Goal: Task Accomplishment & Management: Use online tool/utility

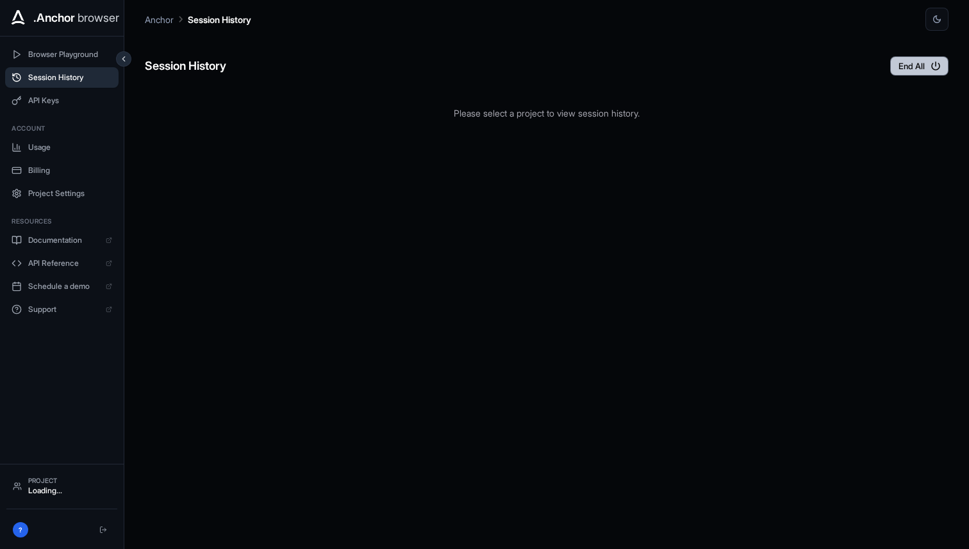
click at [912, 73] on button "End All" at bounding box center [919, 65] width 58 height 19
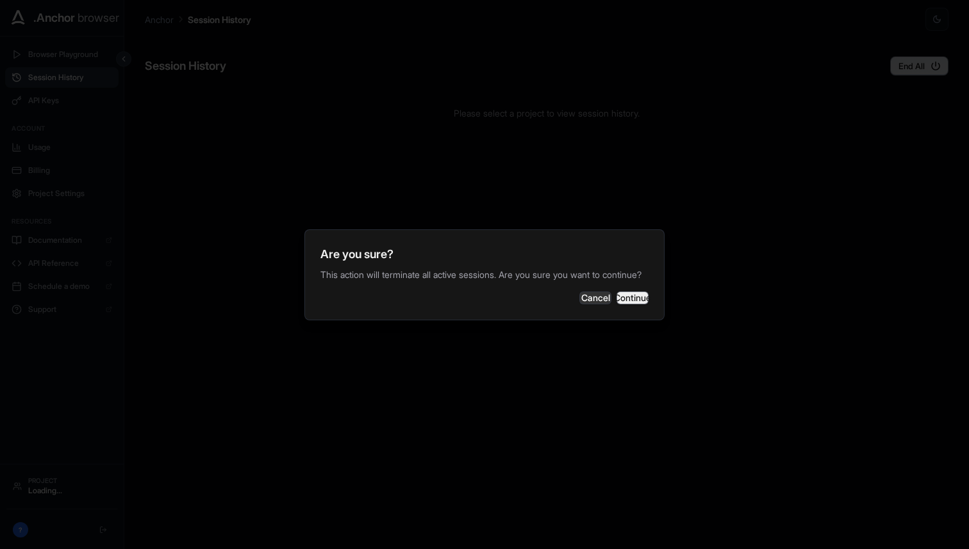
click at [617, 304] on button "Continue" at bounding box center [633, 298] width 32 height 13
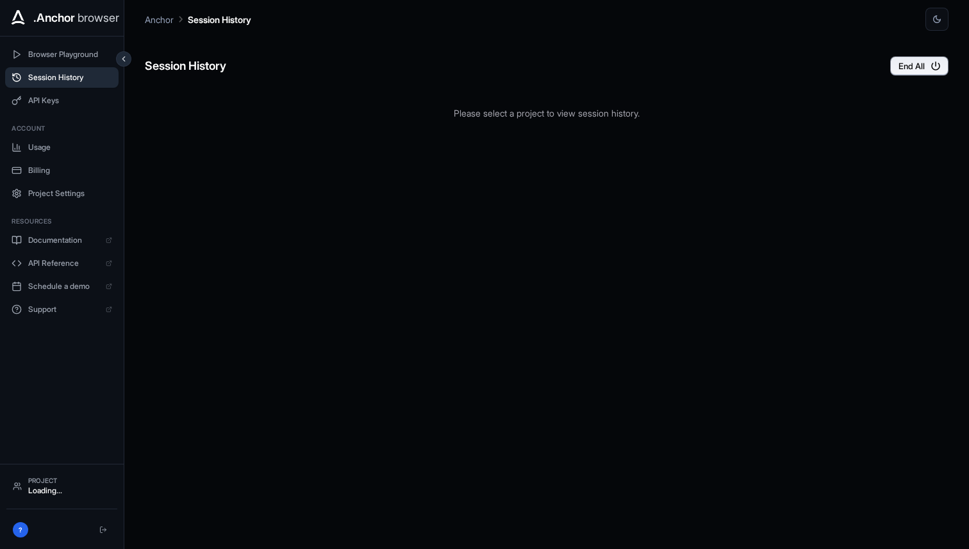
click at [906, 70] on button "End All" at bounding box center [919, 65] width 58 height 19
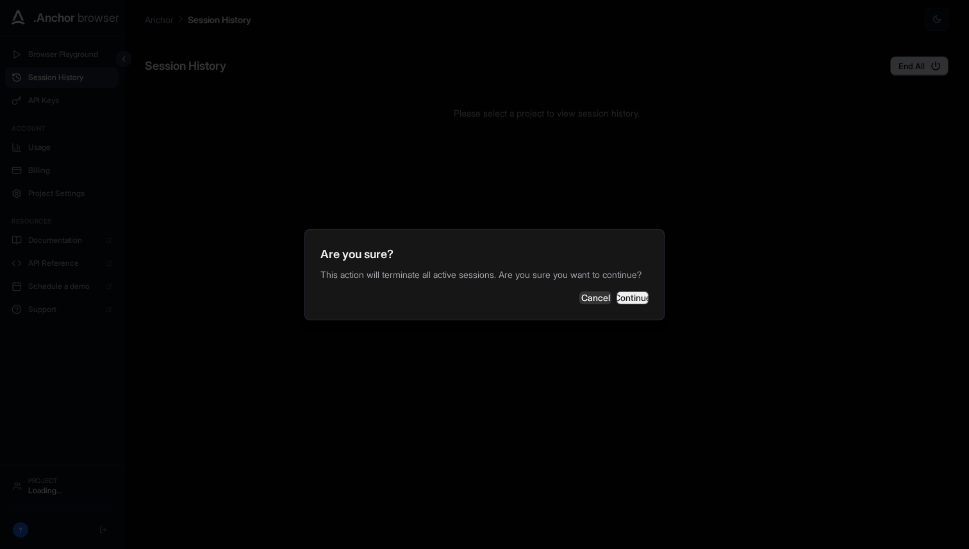
click at [629, 293] on button "Continue" at bounding box center [633, 298] width 32 height 13
